Goal: Register for event/course

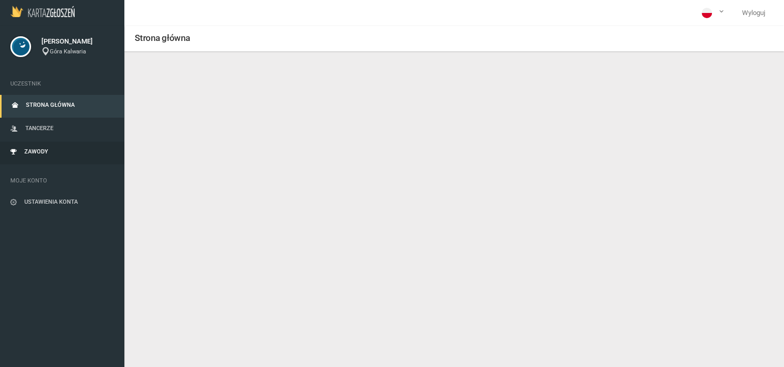
click at [57, 145] on link "Zawody" at bounding box center [62, 152] width 124 height 23
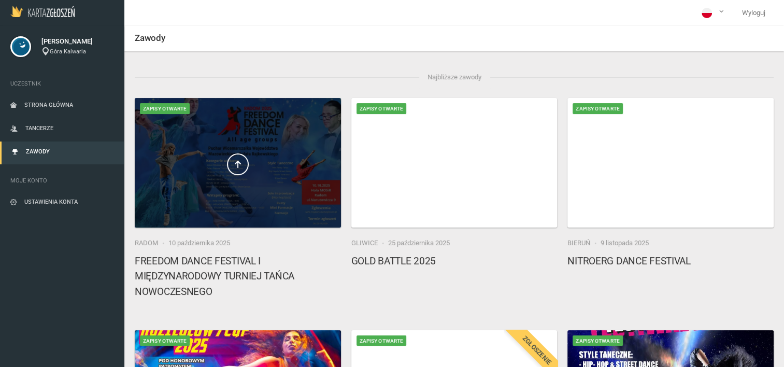
scroll to position [247, 0]
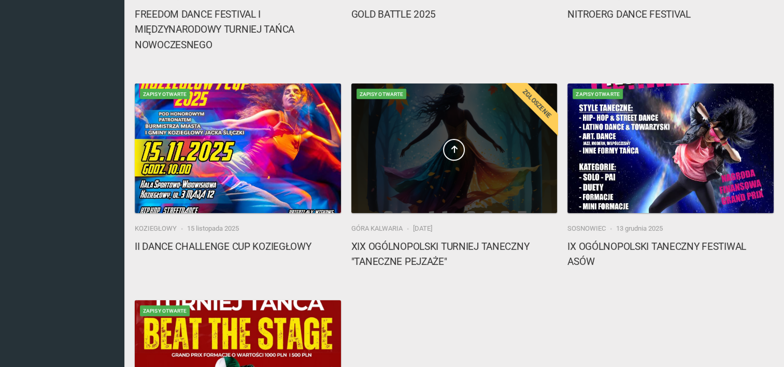
click at [417, 145] on span at bounding box center [454, 150] width 206 height 22
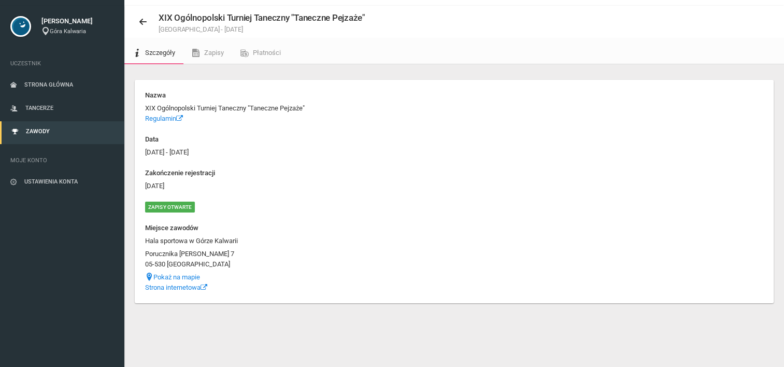
scroll to position [15, 0]
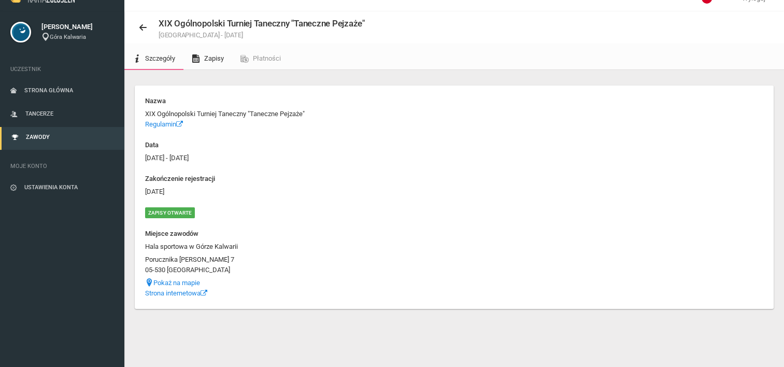
click at [197, 54] on icon at bounding box center [196, 58] width 8 height 8
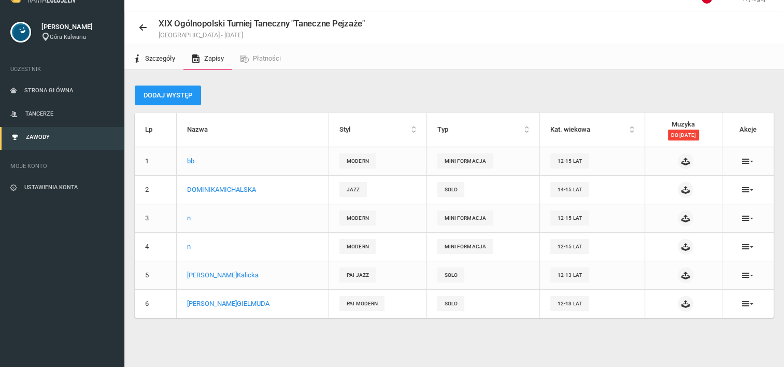
click at [154, 54] on span "Szczegóły" at bounding box center [160, 58] width 30 height 8
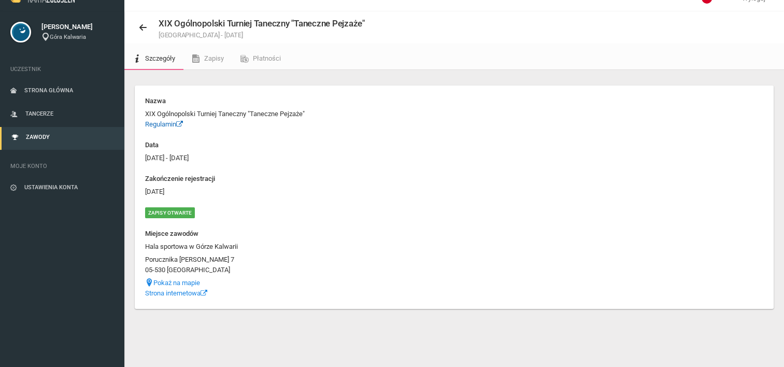
click at [178, 123] on icon at bounding box center [179, 124] width 7 height 7
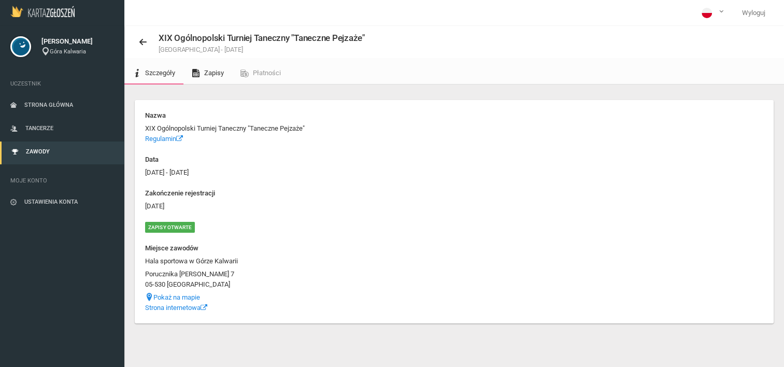
click at [209, 71] on span "Zapisy" at bounding box center [214, 73] width 20 height 8
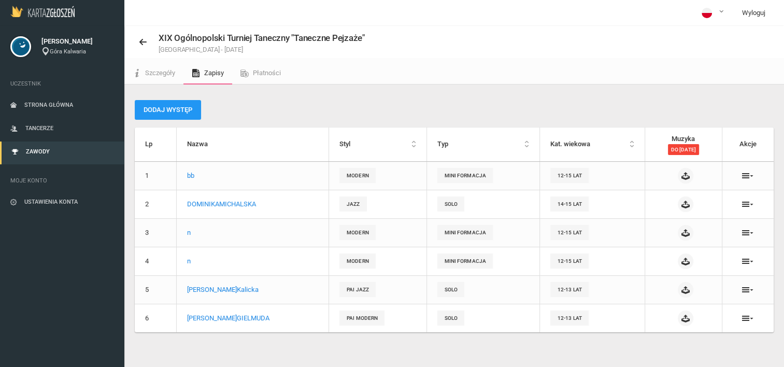
click at [746, 17] on link "Wyloguj" at bounding box center [753, 13] width 40 height 26
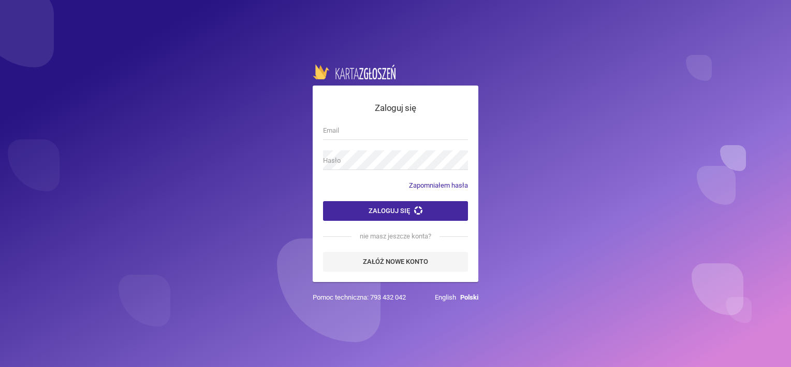
type input "placzek.dominika@gmail.com"
click at [385, 210] on button "Zaloguj się" at bounding box center [395, 211] width 145 height 20
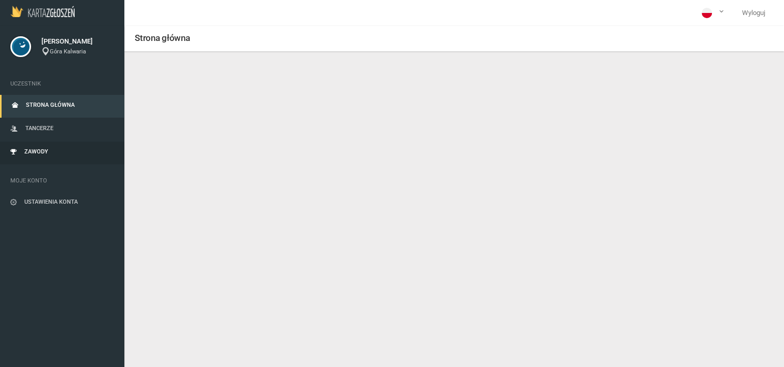
click at [47, 146] on link "Zawody" at bounding box center [62, 152] width 124 height 23
click at [52, 149] on link "Zawody" at bounding box center [62, 152] width 124 height 23
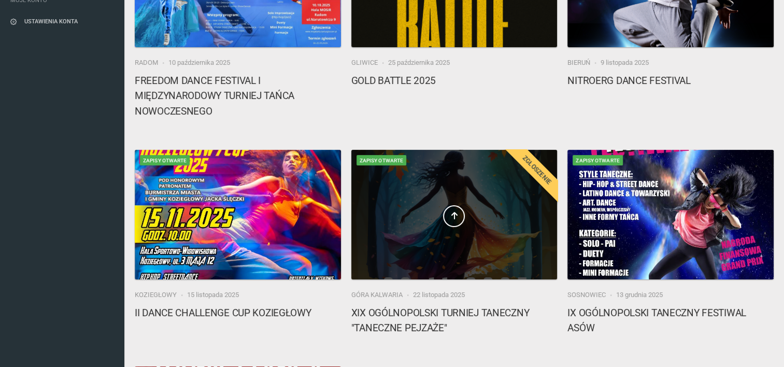
click at [448, 241] on div at bounding box center [454, 214] width 206 height 129
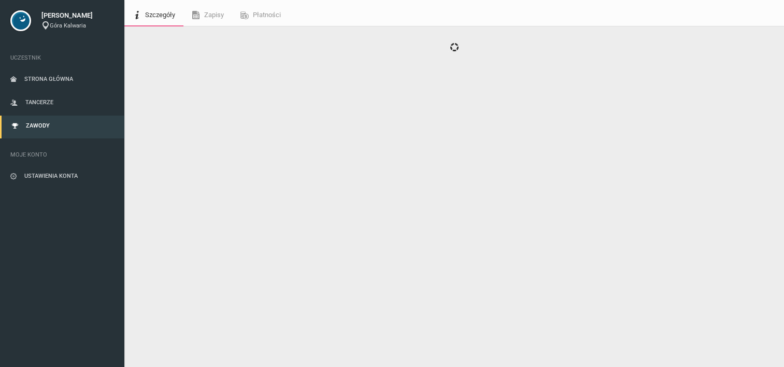
scroll to position [26, 0]
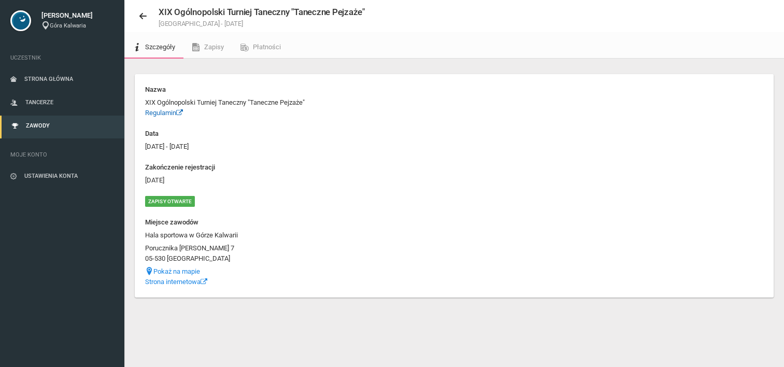
click at [178, 112] on icon at bounding box center [179, 112] width 7 height 7
